Goal: Task Accomplishment & Management: Manage account settings

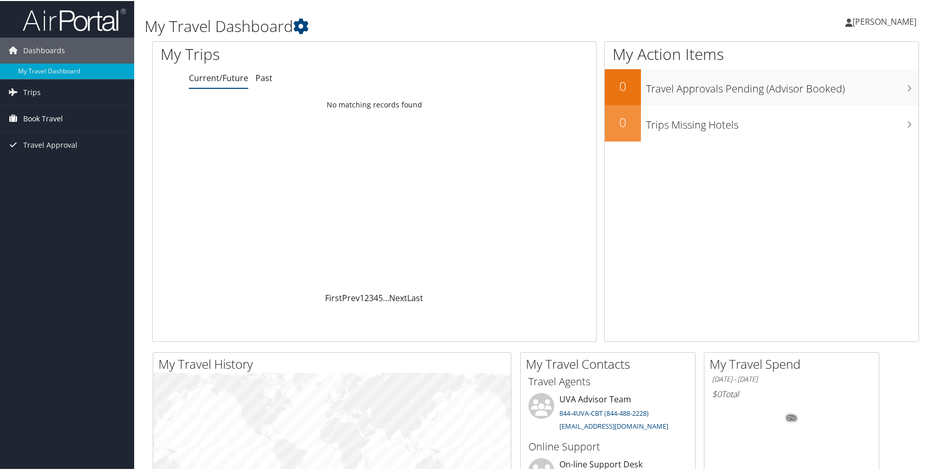
click at [47, 109] on span "Book Travel" at bounding box center [43, 118] width 40 height 26
click at [56, 138] on link "Agent Booking Request" at bounding box center [67, 138] width 134 height 15
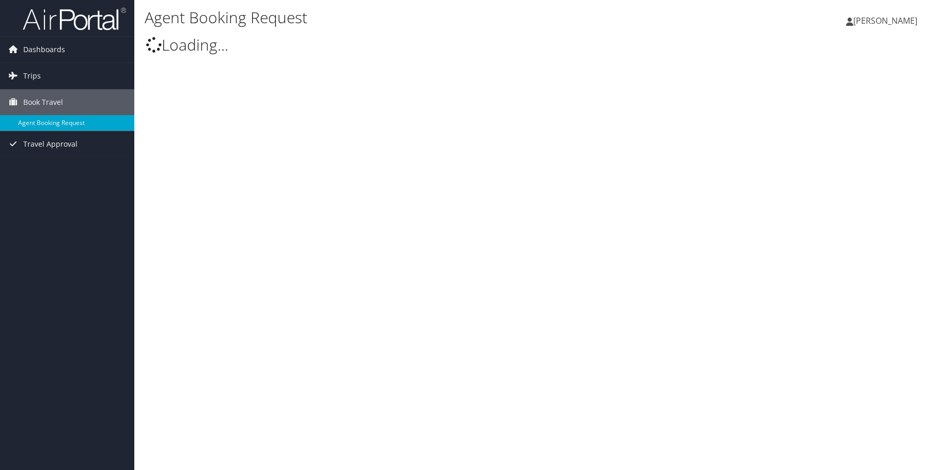
type input "[PERSON_NAME]"
select select "[EMAIL_ADDRESS][DOMAIN_NAME]"
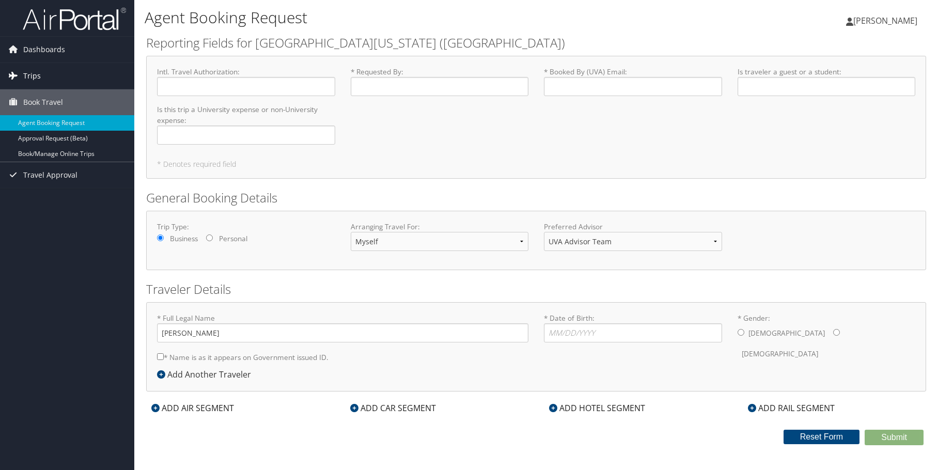
click at [55, 79] on link "Trips" at bounding box center [67, 76] width 134 height 26
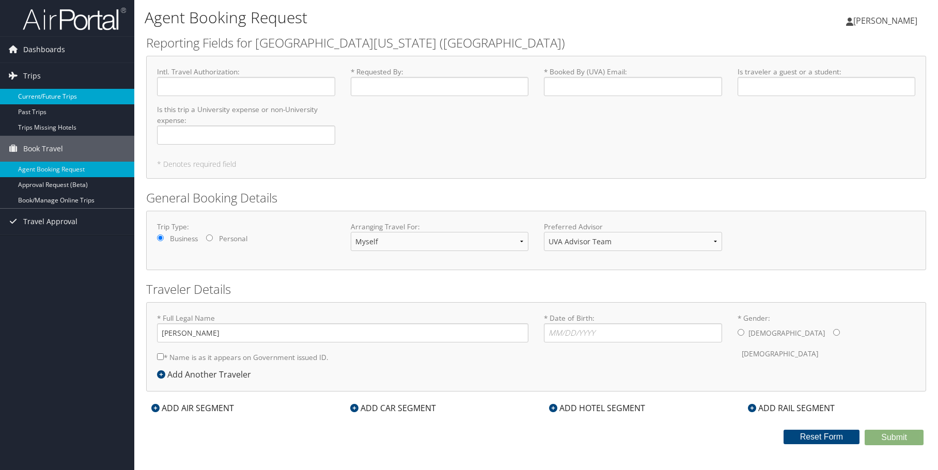
click at [46, 101] on link "Current/Future Trips" at bounding box center [67, 96] width 134 height 15
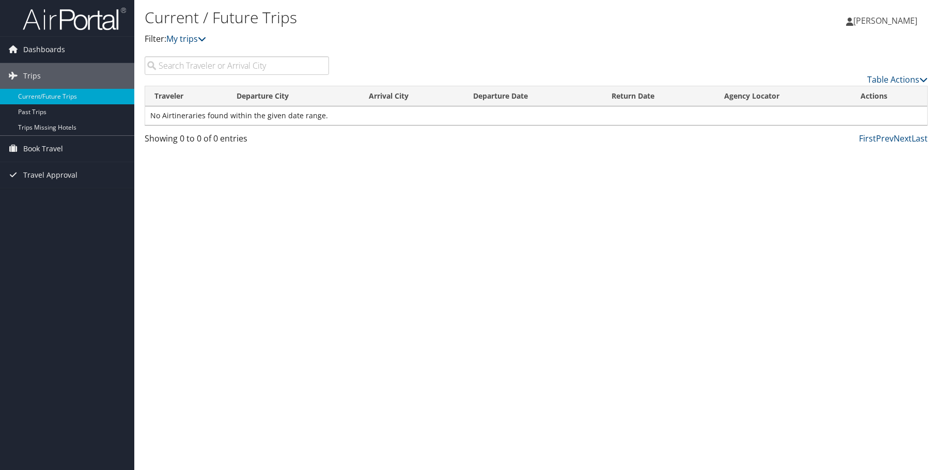
click at [250, 69] on input "search" at bounding box center [237, 65] width 184 height 19
type input "lancaster"
click at [43, 73] on link "Trips" at bounding box center [67, 76] width 134 height 26
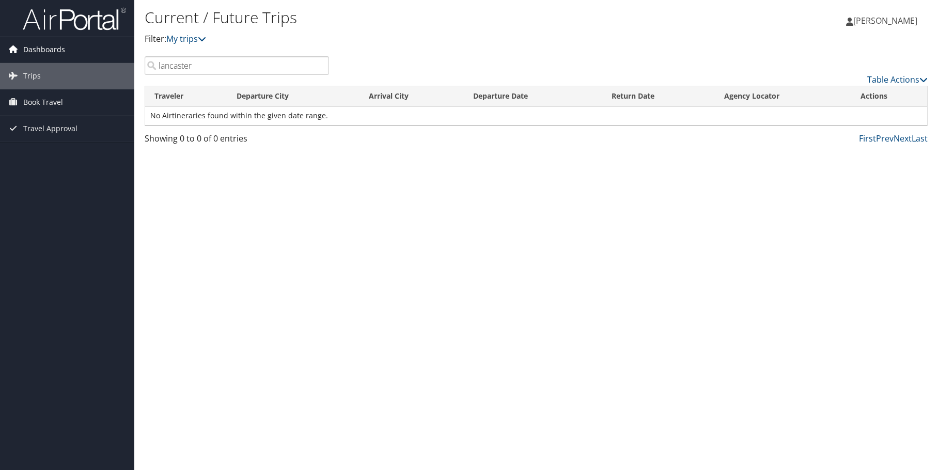
click at [47, 49] on span "Dashboards" at bounding box center [44, 50] width 42 height 26
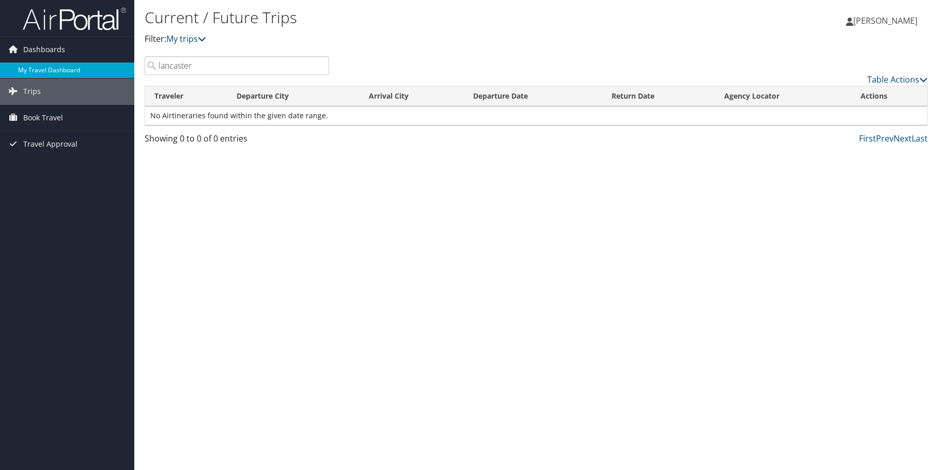
click at [48, 65] on link "My Travel Dashboard" at bounding box center [67, 69] width 134 height 15
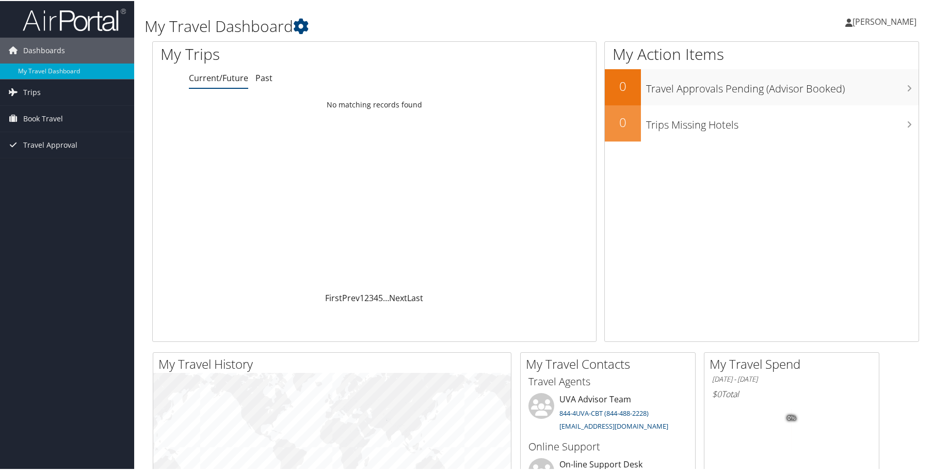
click at [896, 24] on span "[PERSON_NAME]" at bounding box center [885, 20] width 64 height 11
click at [830, 95] on link "View Travel Profile" at bounding box center [857, 92] width 115 height 18
